Goal: Task Accomplishment & Management: Use online tool/utility

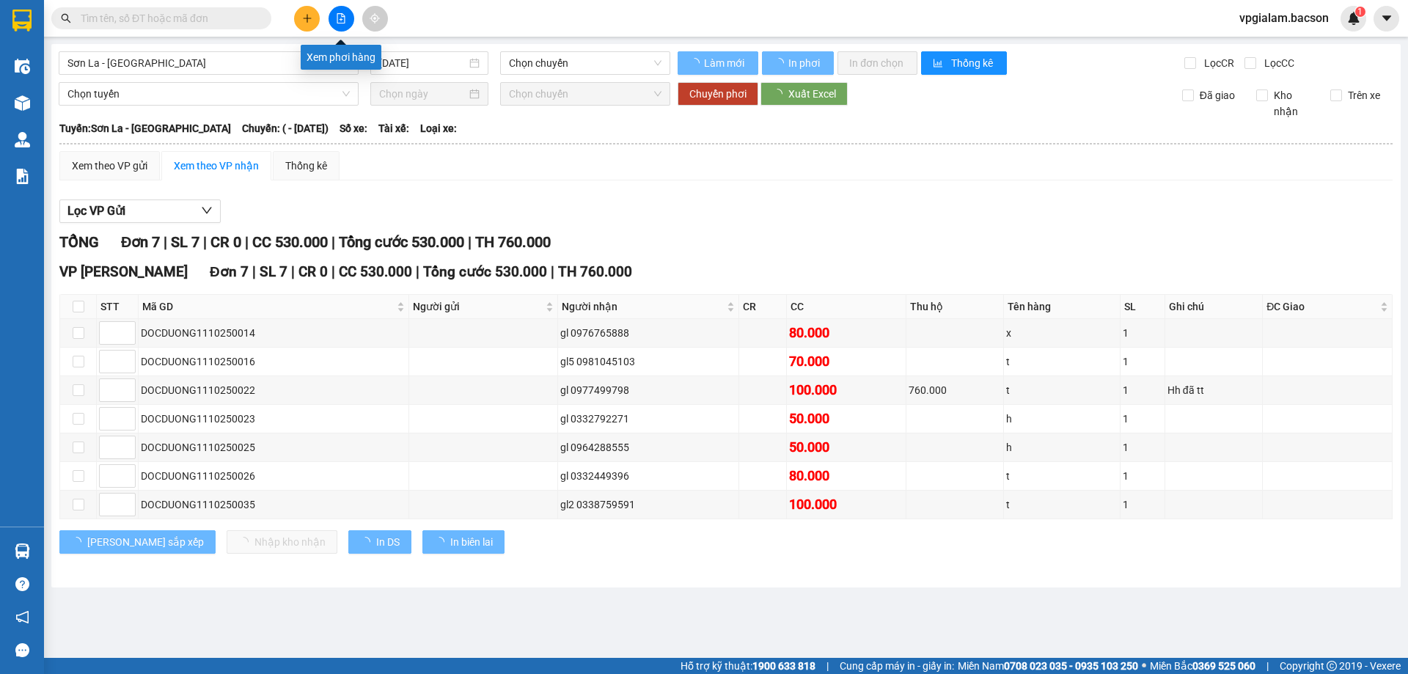
click at [332, 16] on button at bounding box center [342, 19] width 26 height 26
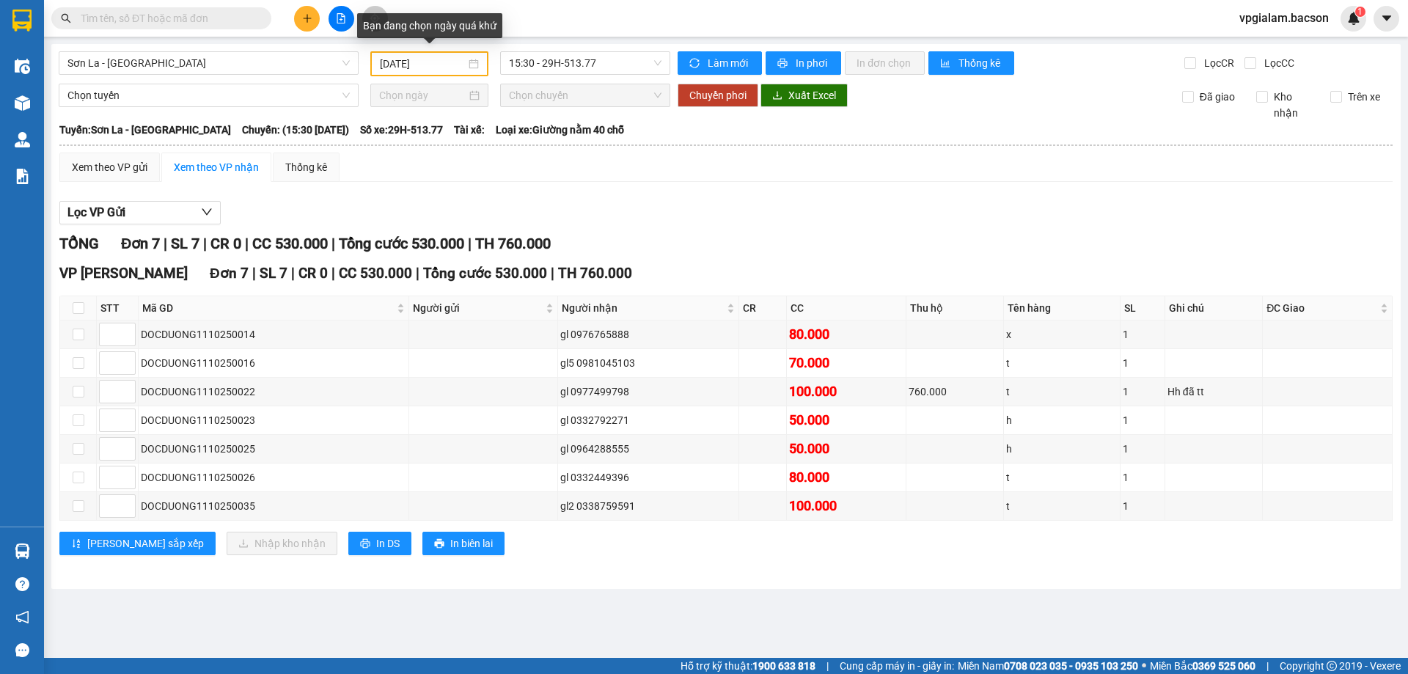
click at [472, 64] on div "[DATE]" at bounding box center [429, 64] width 99 height 16
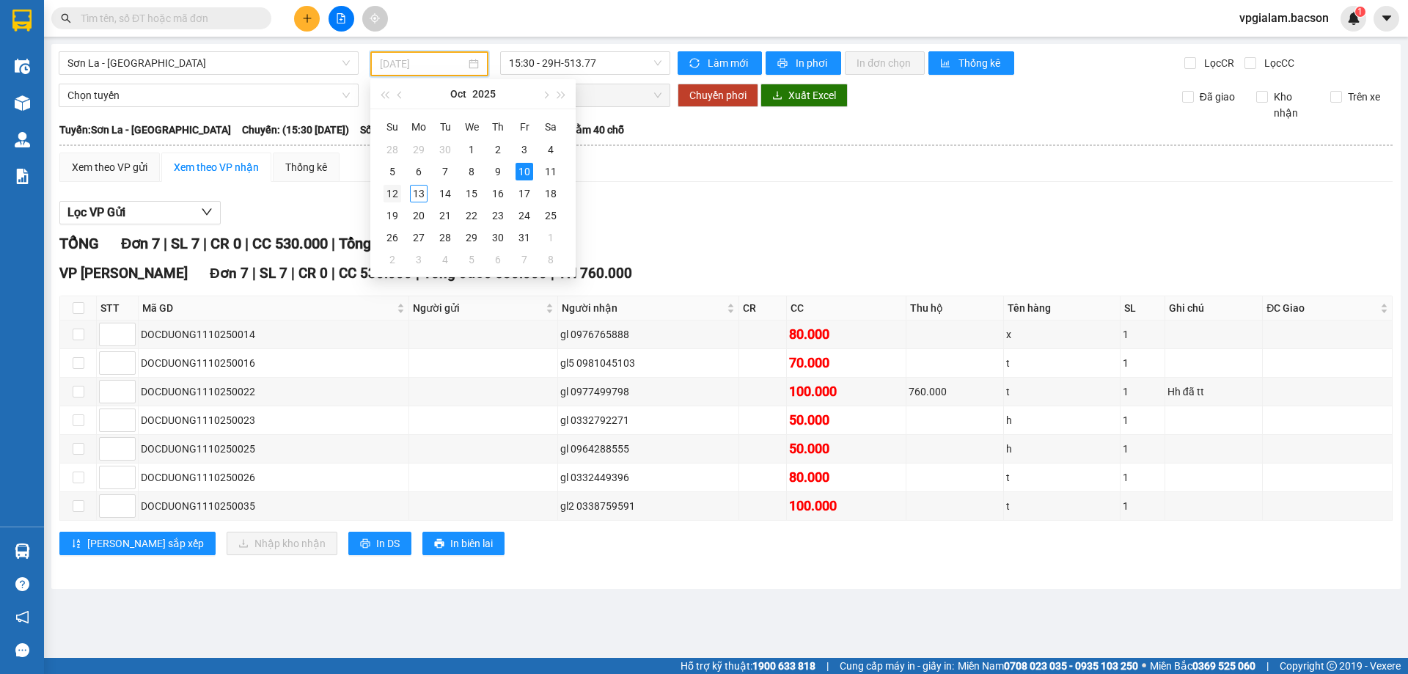
click at [389, 191] on div "12" at bounding box center [393, 194] width 18 height 18
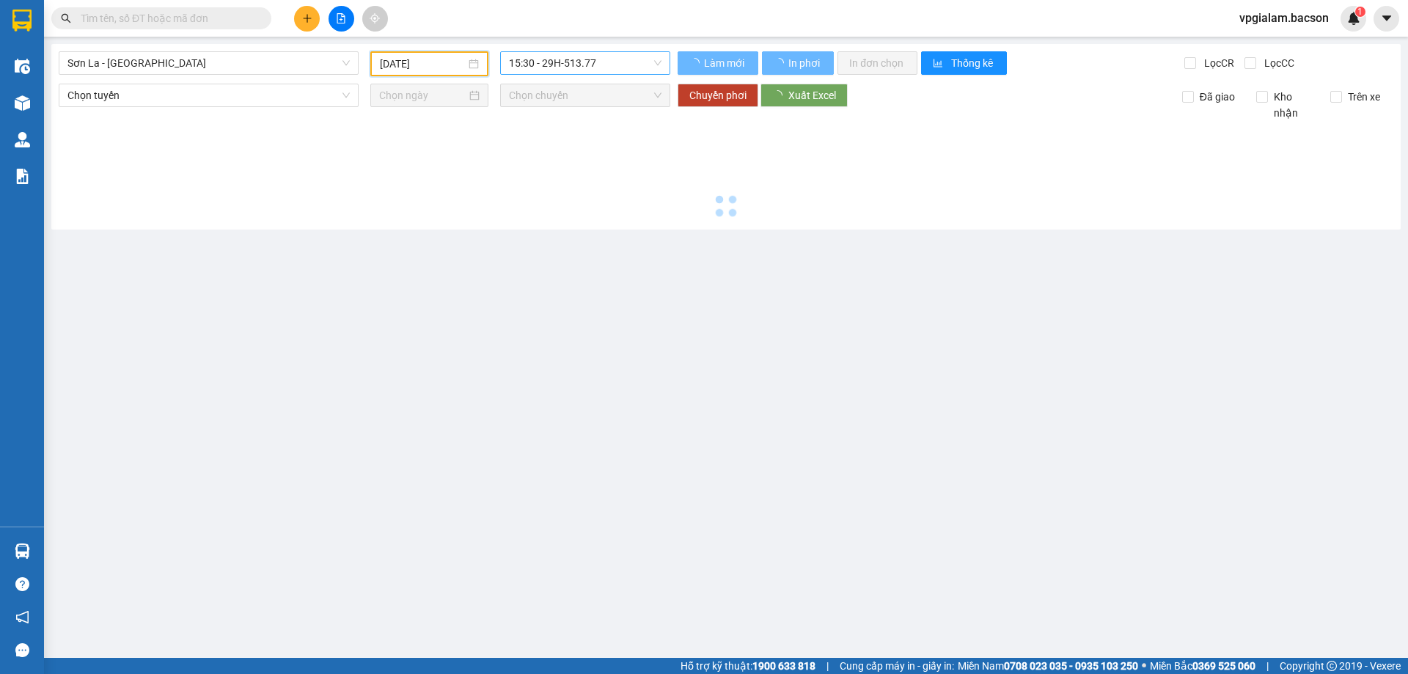
type input "[DATE]"
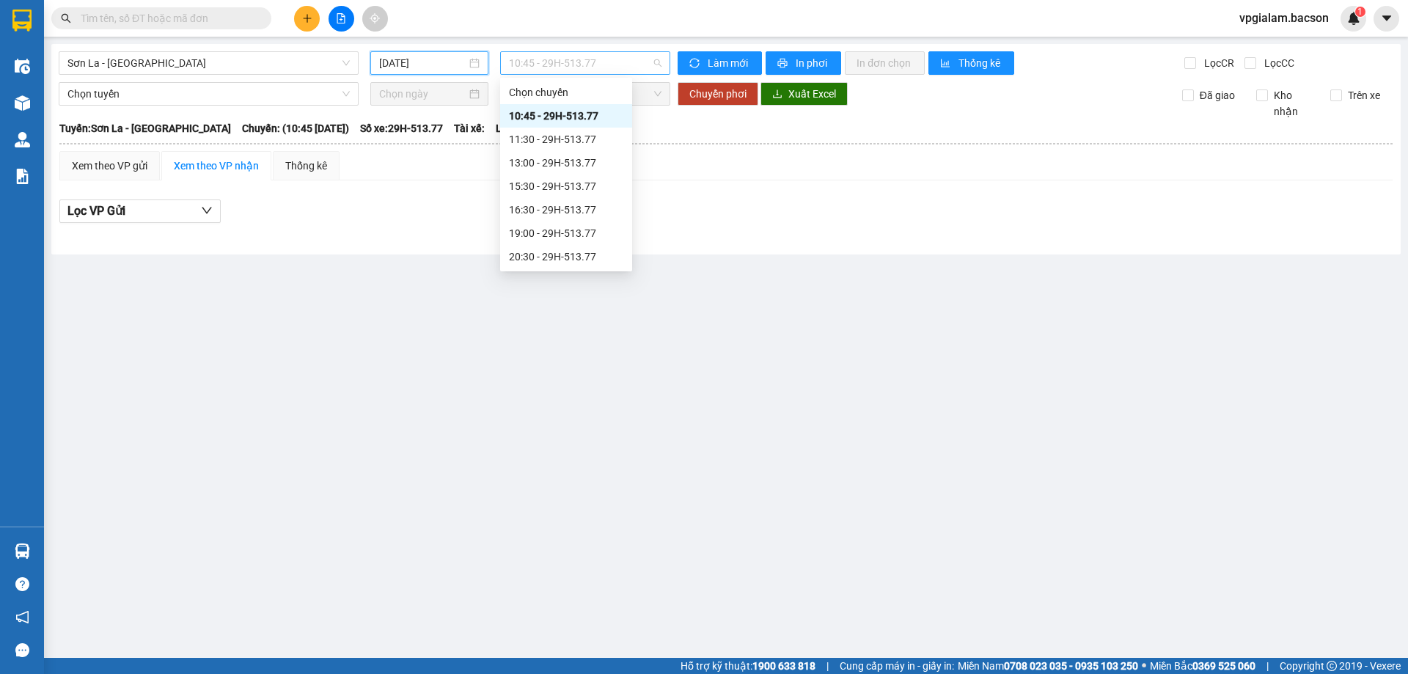
click at [662, 62] on span "10:45 - 29H-513.77" at bounding box center [585, 63] width 153 height 22
click at [552, 213] on div "16:30 - 29H-513.77" at bounding box center [566, 210] width 114 height 16
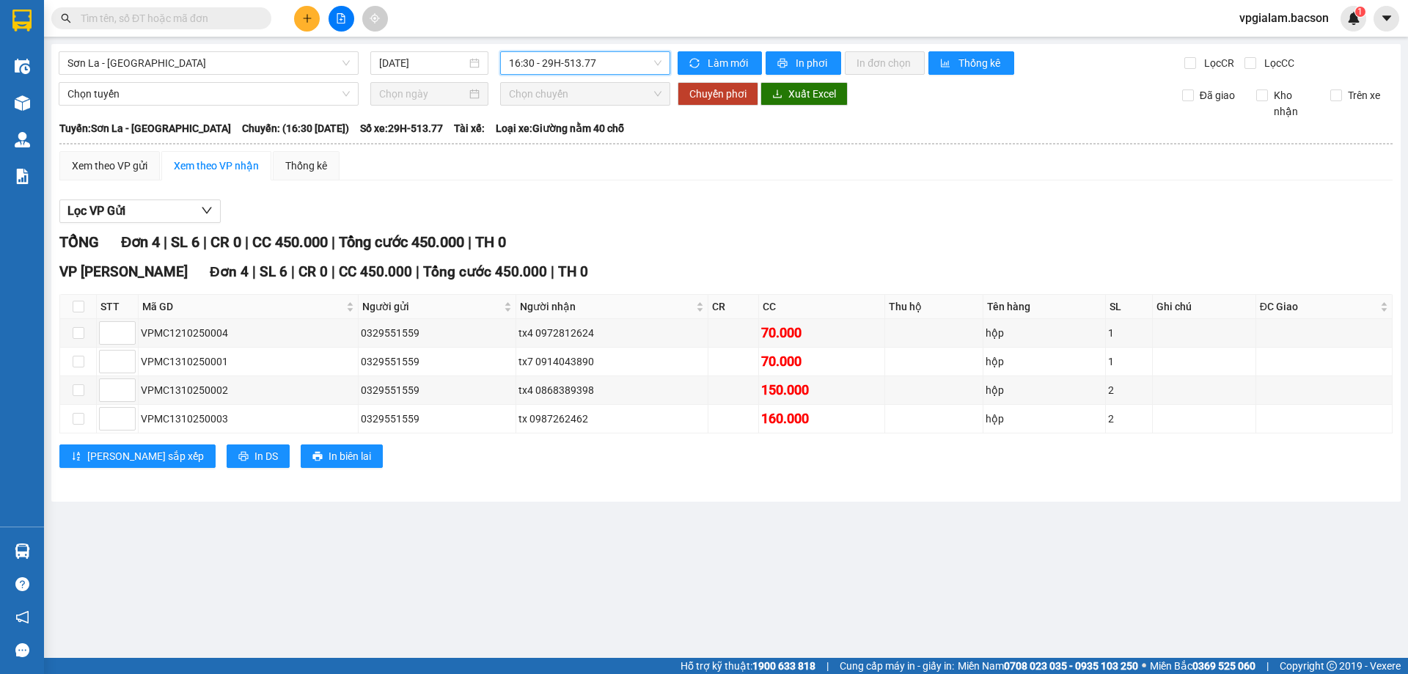
click at [655, 65] on span "16:30 - 29H-513.77" at bounding box center [585, 63] width 153 height 22
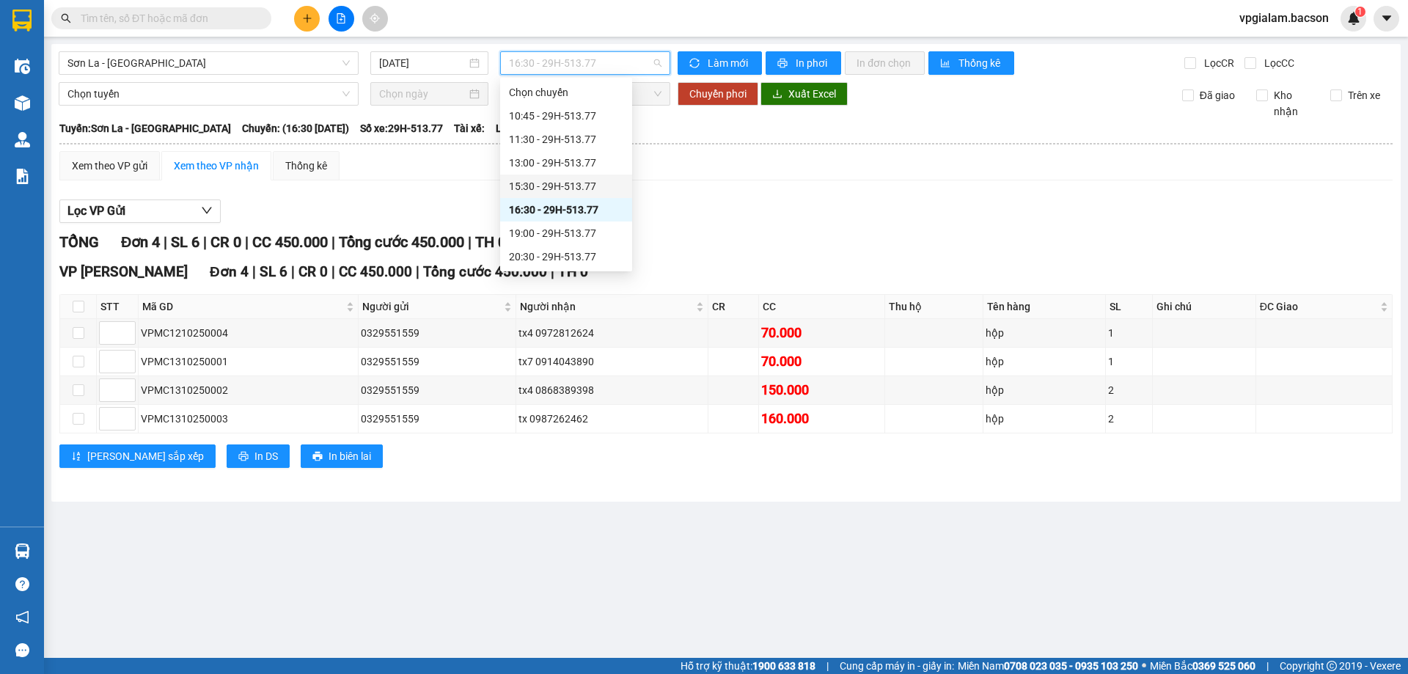
click at [541, 186] on div "15:30 - 29H-513.77" at bounding box center [566, 186] width 114 height 16
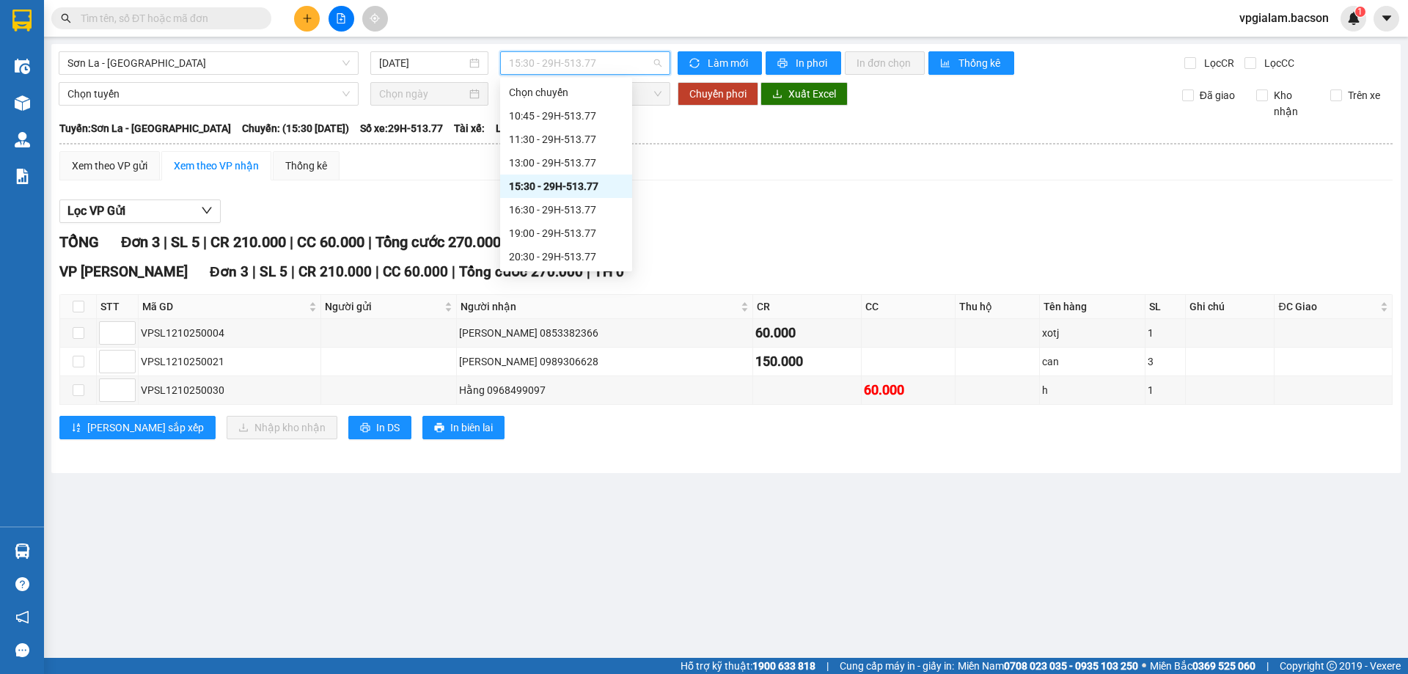
click at [649, 56] on span "15:30 - 29H-513.77" at bounding box center [585, 63] width 153 height 22
click at [565, 251] on div "20:30 - 29H-513.77" at bounding box center [566, 257] width 114 height 16
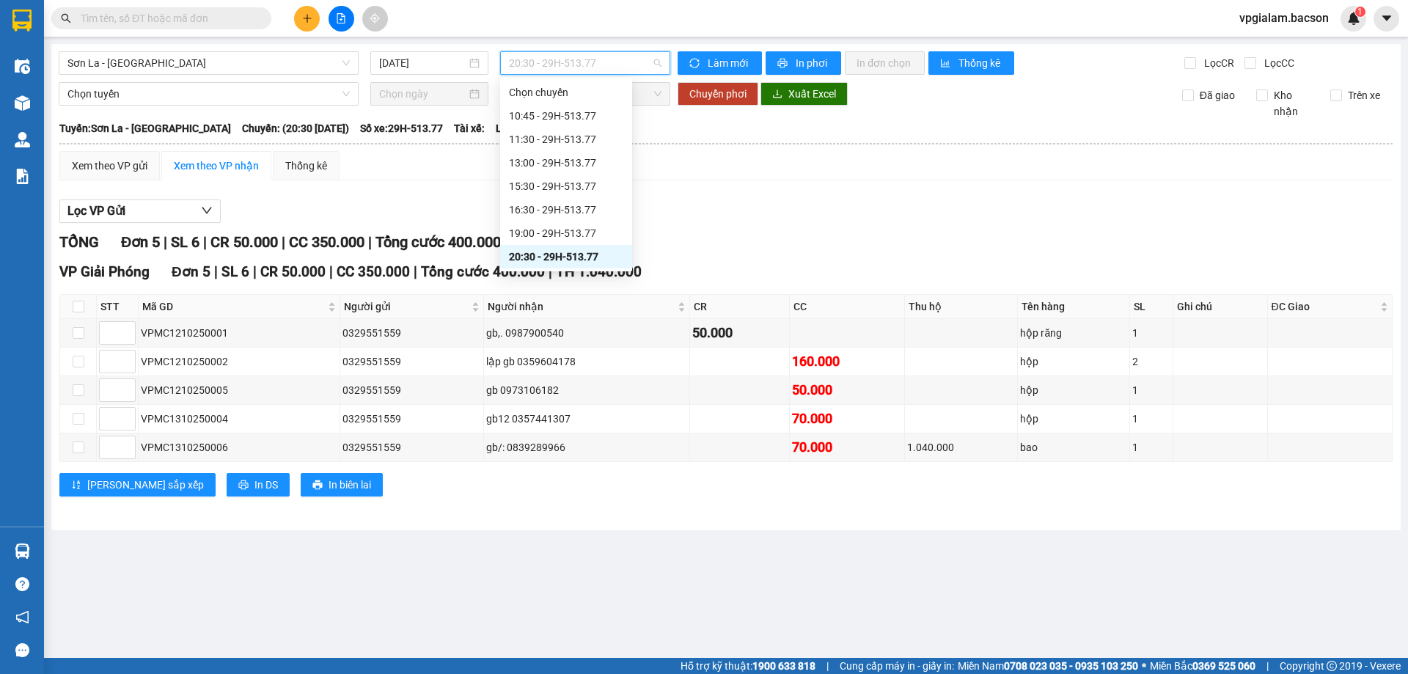
click at [656, 62] on span "20:30 - 29H-513.77" at bounding box center [585, 63] width 153 height 22
click at [558, 233] on div "19:00 - 29H-513.77" at bounding box center [566, 233] width 114 height 16
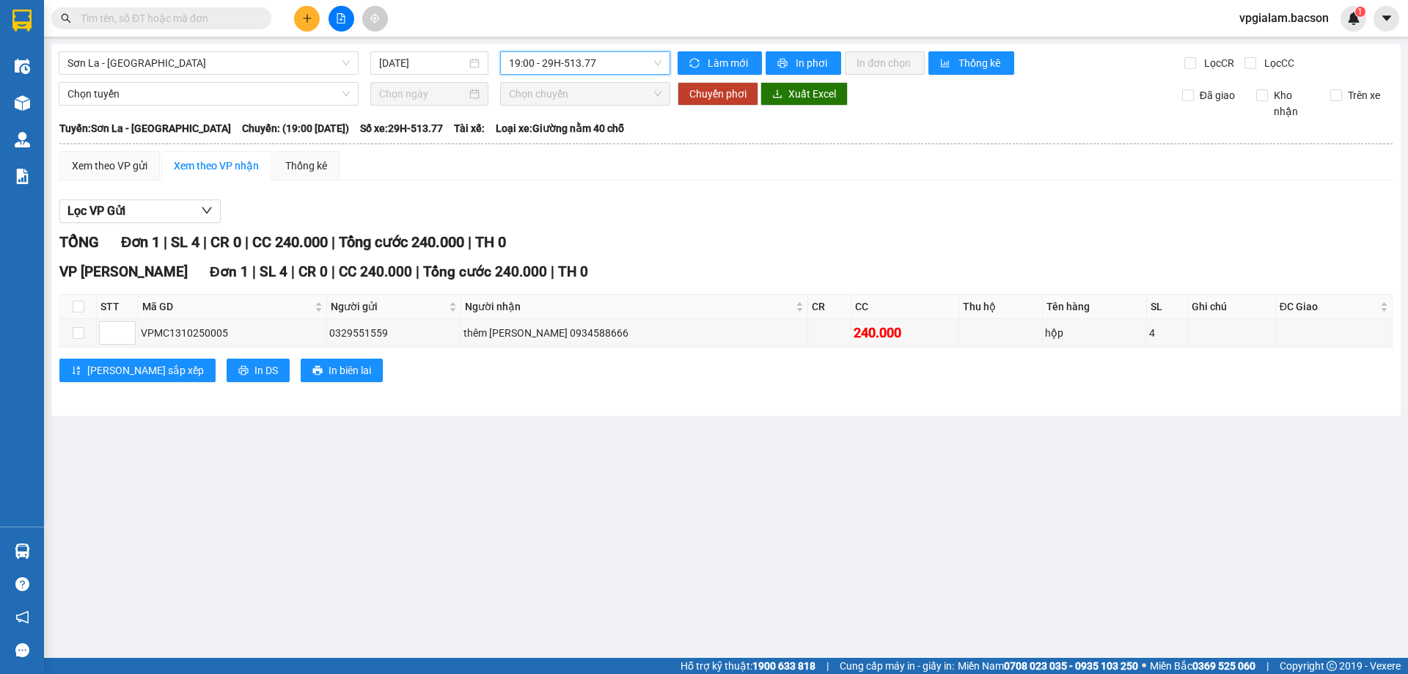
click at [658, 67] on span "19:00 - 29H-513.77" at bounding box center [585, 63] width 153 height 22
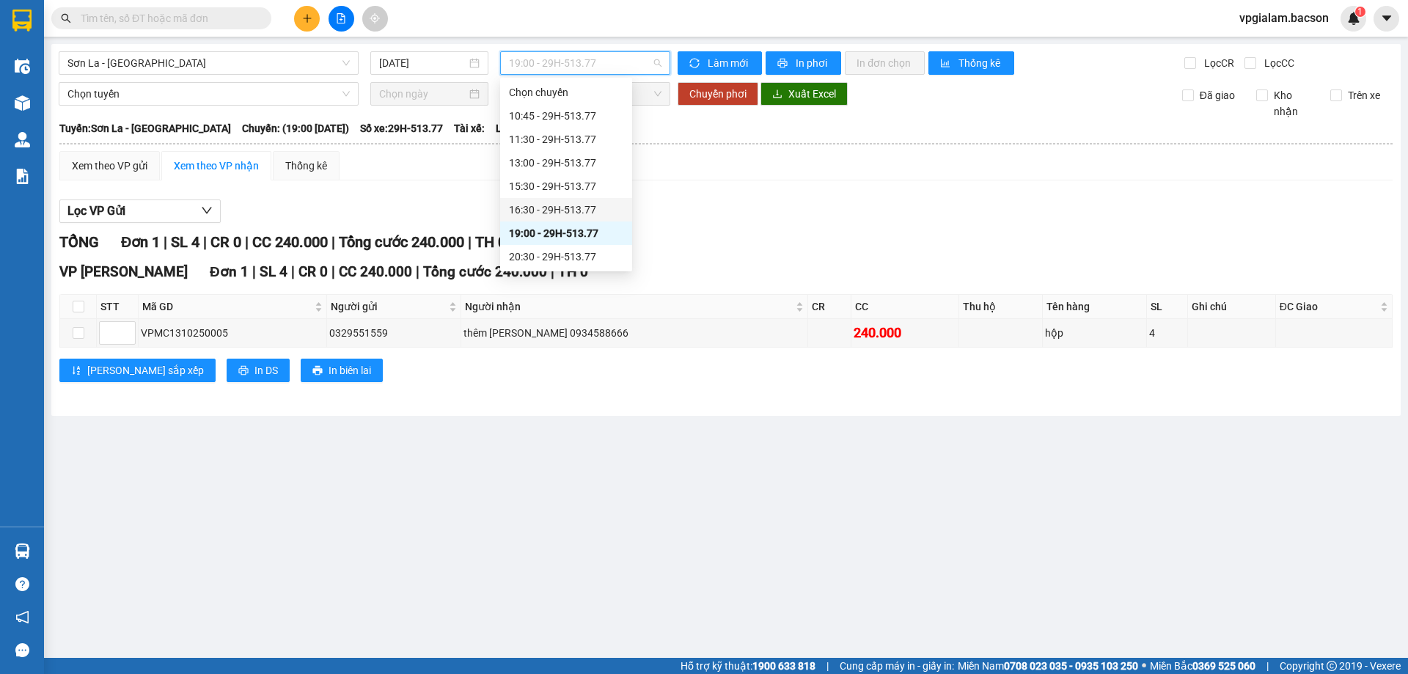
click at [566, 205] on div "16:30 - 29H-513.77" at bounding box center [566, 210] width 114 height 16
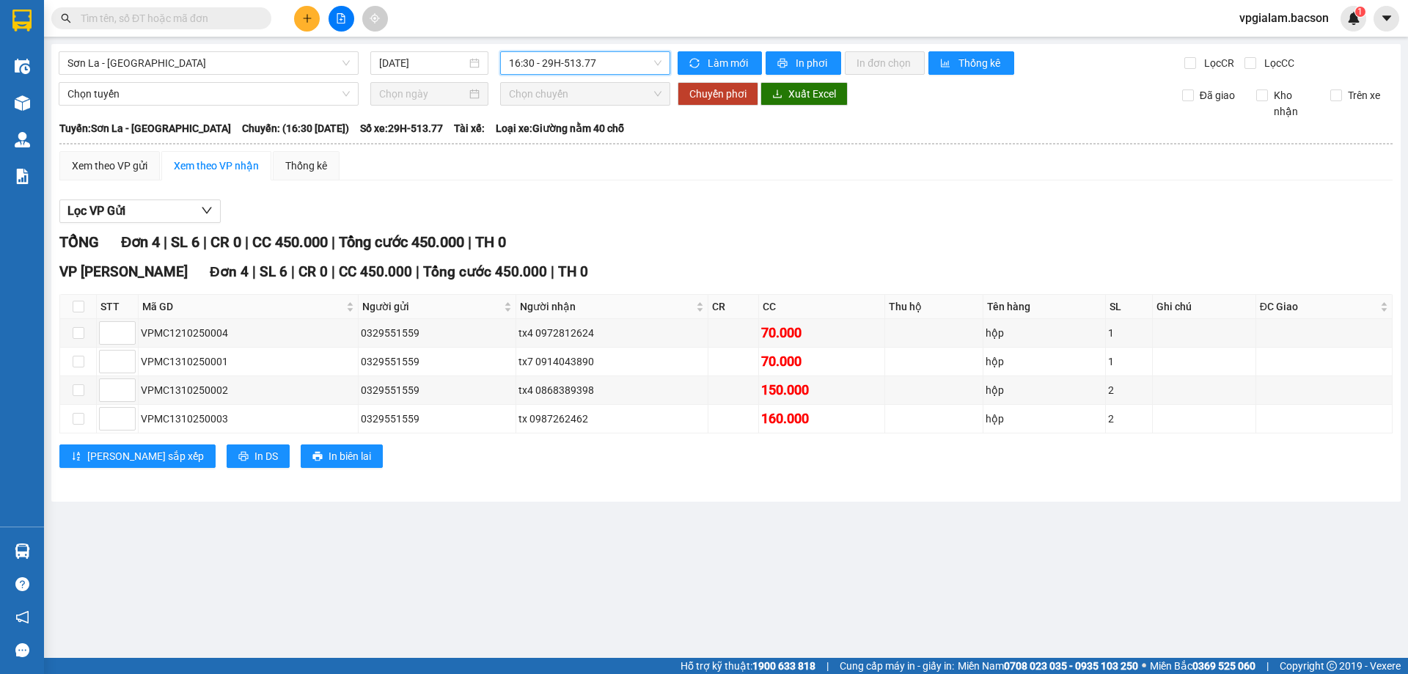
click at [660, 62] on span "16:30 - 29H-513.77" at bounding box center [585, 63] width 153 height 22
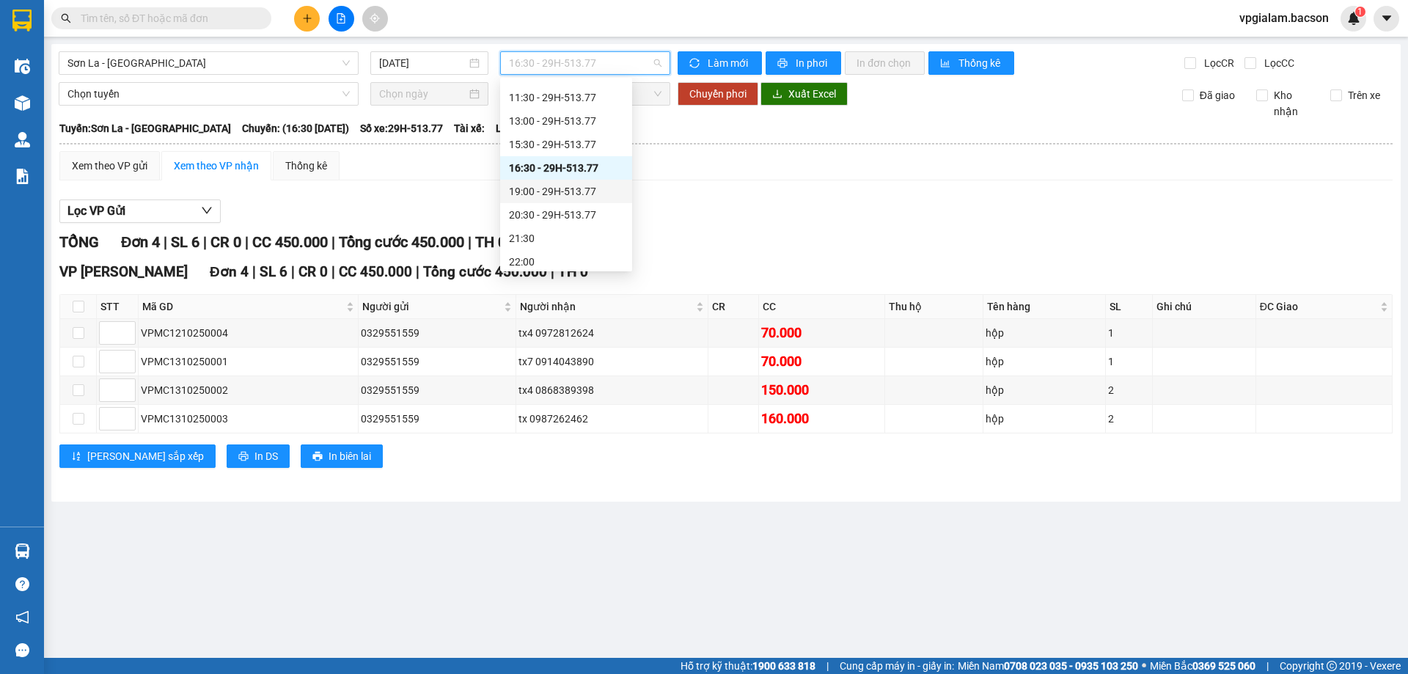
scroll to position [70, 0]
click at [540, 258] on div "22:30 - 29H-513.77" at bounding box center [566, 257] width 114 height 16
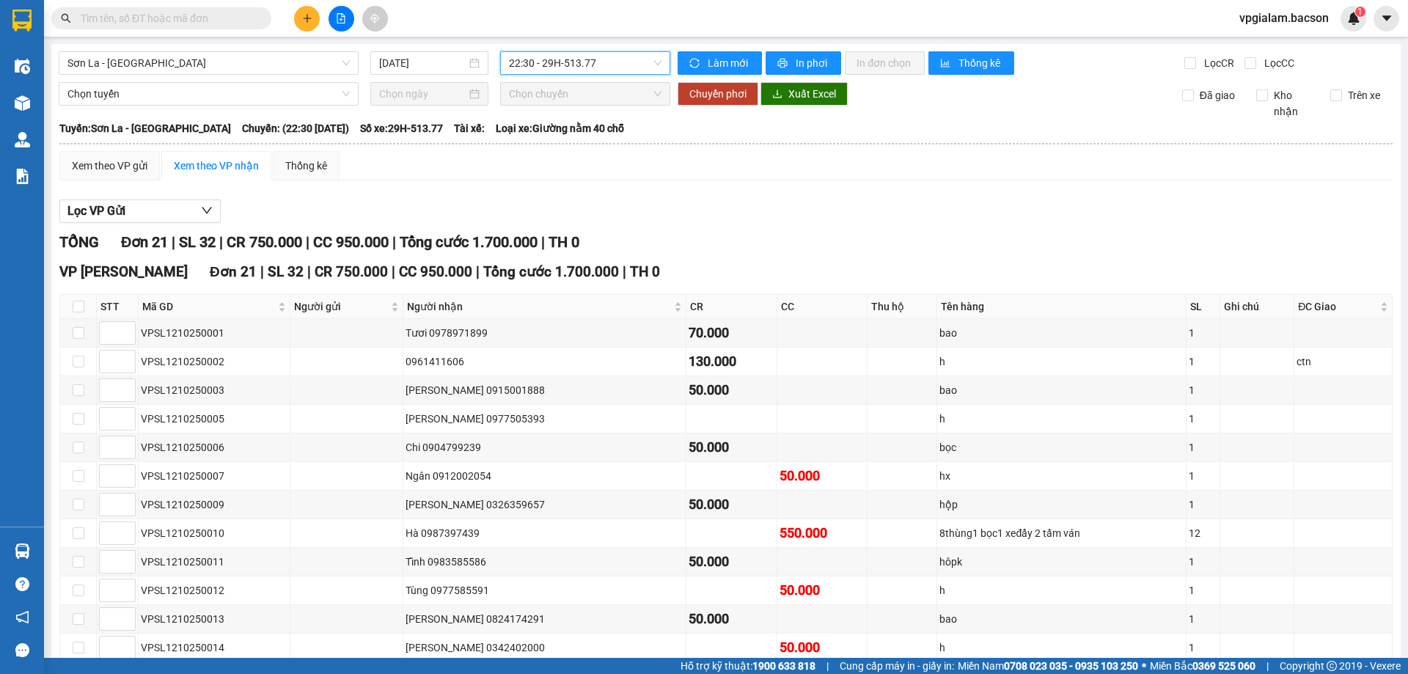
click at [656, 64] on span "22:30 - 29H-513.77" at bounding box center [585, 63] width 153 height 22
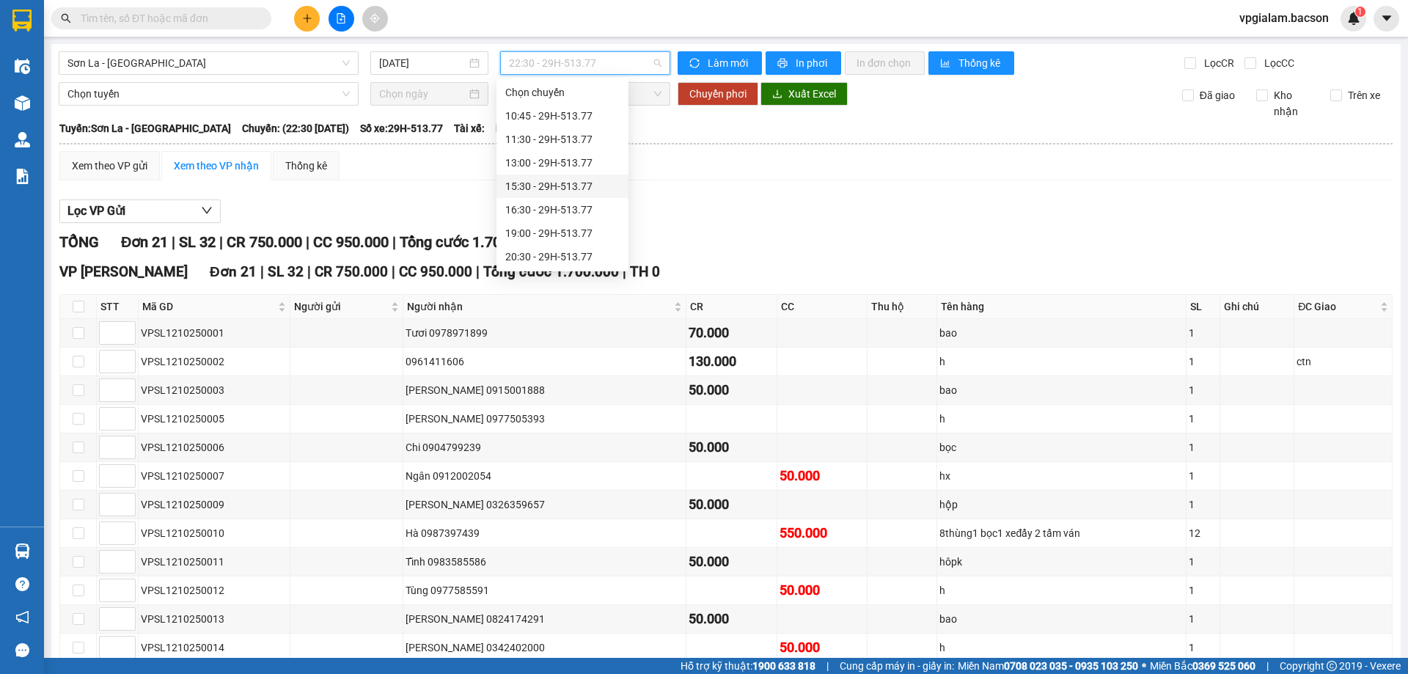
click at [565, 183] on div "15:30 - 29H-513.77" at bounding box center [562, 186] width 114 height 16
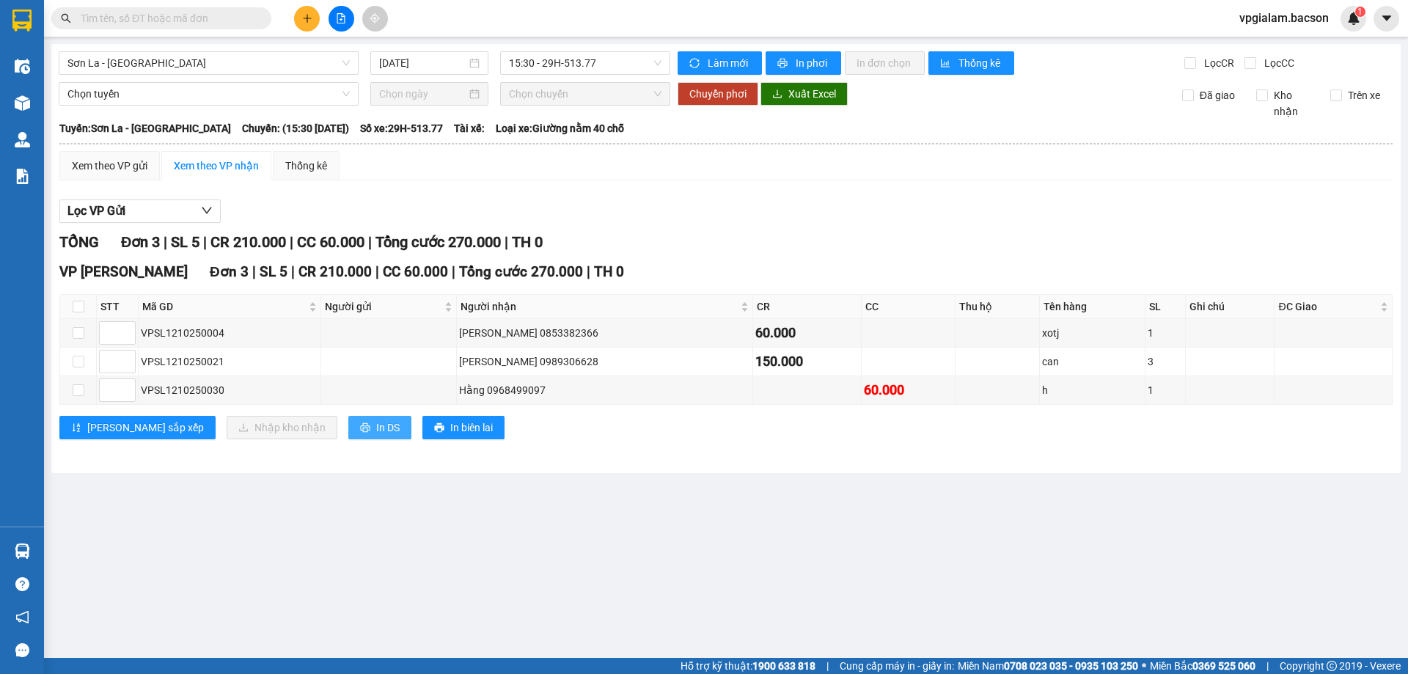
click at [376, 426] on span "In DS" at bounding box center [387, 428] width 23 height 16
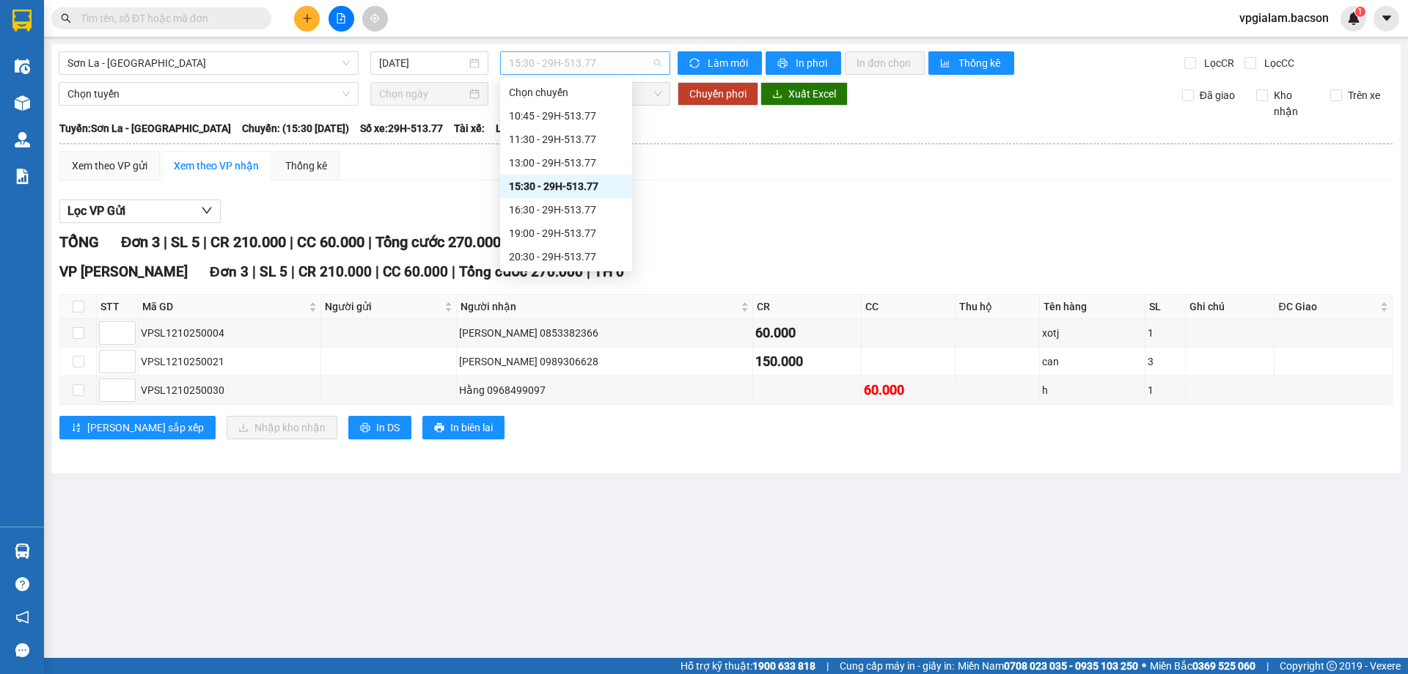
click at [607, 65] on span "15:30 - 29H-513.77" at bounding box center [585, 63] width 153 height 22
click at [580, 186] on div "20:30 - 29H-513.77" at bounding box center [566, 186] width 114 height 16
